Goal: Transaction & Acquisition: Obtain resource

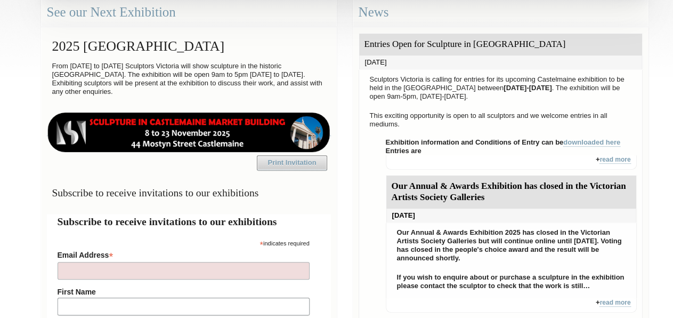
scroll to position [314, 0]
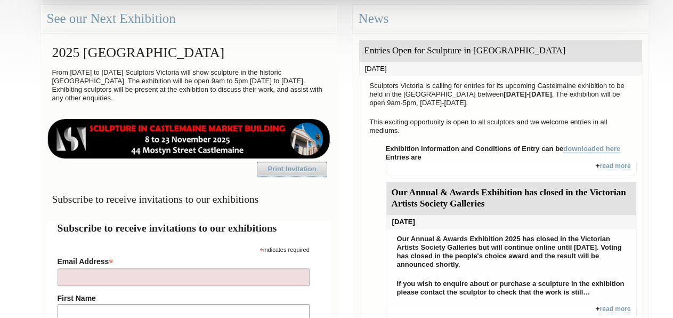
click at [592, 146] on link "downloaded here" at bounding box center [591, 148] width 57 height 9
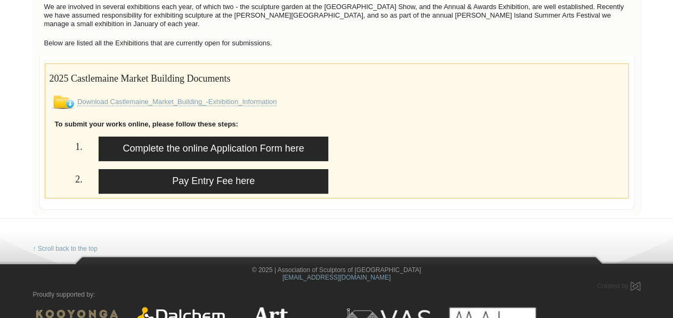
scroll to position [108, 0]
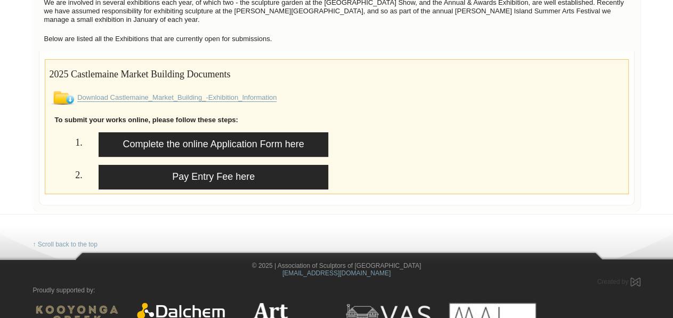
click at [114, 96] on link "Download Castlemaine_Market_Building_-Exhibition_Information" at bounding box center [176, 97] width 199 height 9
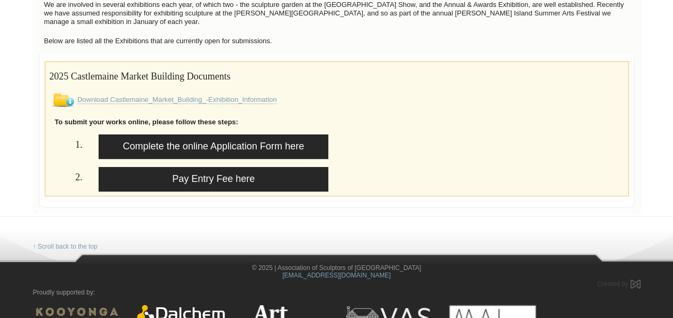
scroll to position [107, 0]
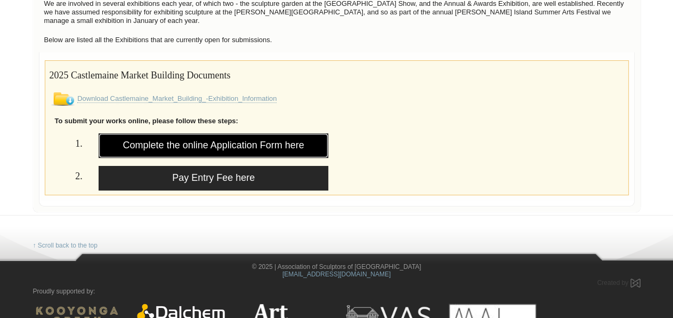
click at [157, 140] on link "Complete the online Application Form here" at bounding box center [214, 145] width 230 height 25
